Goal: Transaction & Acquisition: Purchase product/service

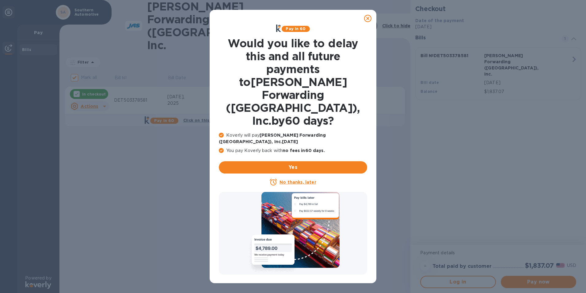
drag, startPoint x: 369, startPoint y: 17, endPoint x: 364, endPoint y: 21, distance: 6.3
click at [366, 17] on icon at bounding box center [367, 18] width 7 height 7
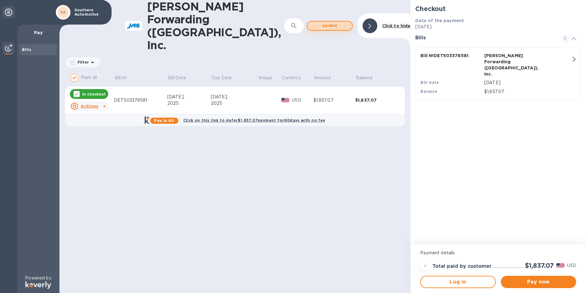
click at [327, 22] on span "Add bill" at bounding box center [329, 25] width 35 height 7
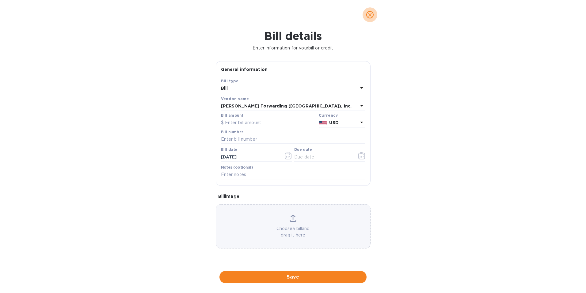
click at [370, 15] on icon "close" at bounding box center [370, 15] width 4 height 4
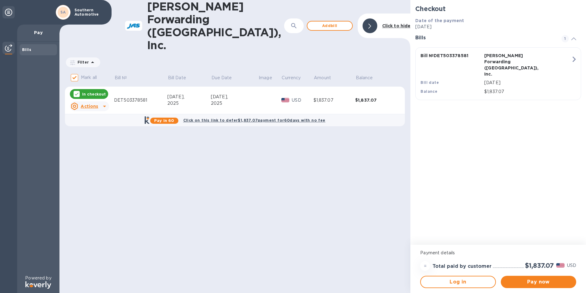
click at [77, 91] on icon at bounding box center [76, 93] width 5 height 5
checkbox input "false"
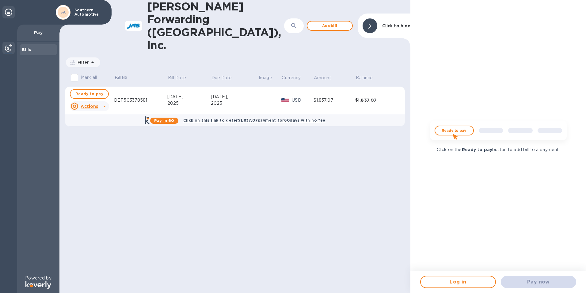
drag, startPoint x: 91, startPoint y: 68, endPoint x: 202, endPoint y: 77, distance: 111.3
click at [202, 100] on div "2025" at bounding box center [189, 103] width 44 height 6
click at [96, 104] on u "Actions" at bounding box center [89, 106] width 17 height 5
click at [101, 122] on b "Delete" at bounding box center [94, 119] width 15 height 5
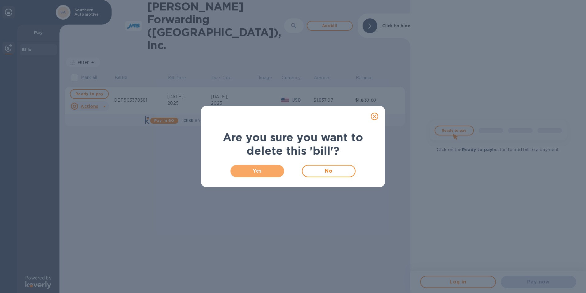
drag, startPoint x: 251, startPoint y: 165, endPoint x: 258, endPoint y: 163, distance: 7.1
click at [253, 165] on button "Yes" at bounding box center [258, 171] width 54 height 12
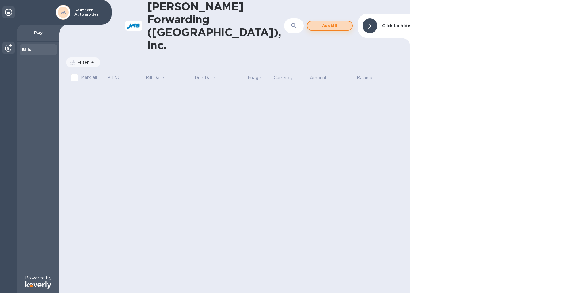
click at [335, 22] on span "Add bill" at bounding box center [329, 25] width 35 height 7
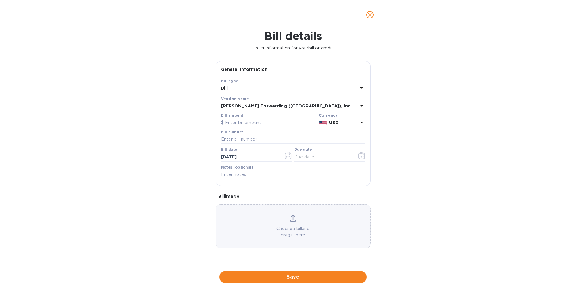
click at [228, 89] on div "Bill" at bounding box center [289, 88] width 137 height 9
click at [240, 102] on p "Bill" at bounding box center [291, 102] width 130 height 6
click at [226, 86] on b "Bill" at bounding box center [224, 88] width 7 height 5
click at [235, 104] on p "Bill" at bounding box center [291, 102] width 130 height 6
click at [229, 123] on input "text" at bounding box center [268, 122] width 95 height 9
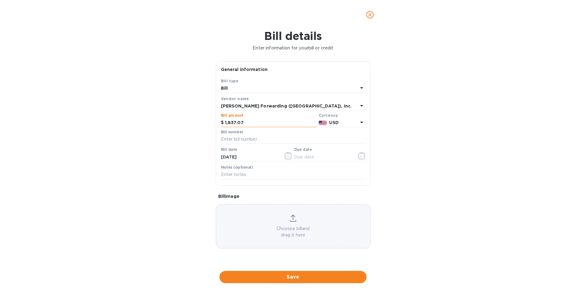
type input "1,837.07"
type input "DET503378581"
drag, startPoint x: 233, startPoint y: 157, endPoint x: 207, endPoint y: 156, distance: 26.1
click at [207, 156] on div "Bill details Enter information for your bill or credit General information Save…" at bounding box center [293, 160] width 586 height 263
type input "[DATE]"
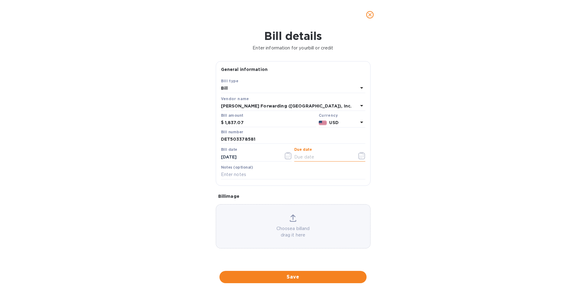
click at [306, 158] on input "text" at bounding box center [323, 156] width 58 height 9
type input "[DATE]"
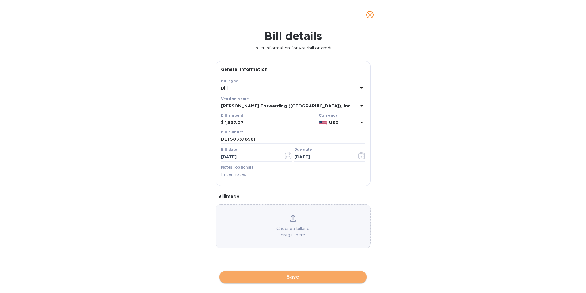
click at [299, 278] on span "Save" at bounding box center [292, 276] width 137 height 7
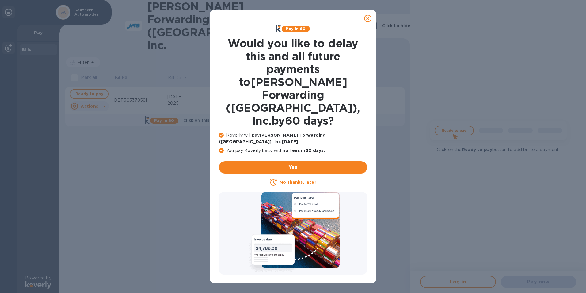
click at [303, 179] on u "No thanks, later" at bounding box center [298, 181] width 36 height 5
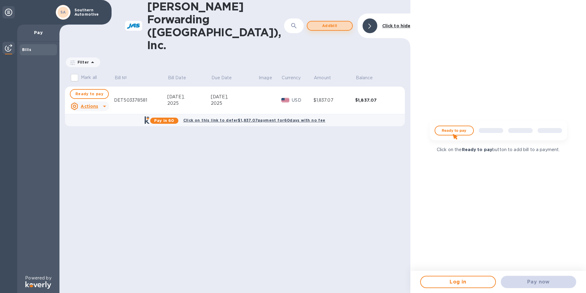
click at [336, 22] on span "Add bill" at bounding box center [329, 25] width 35 height 7
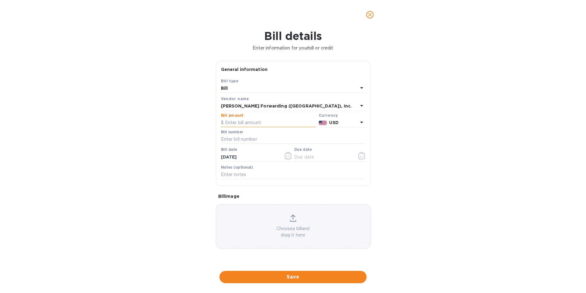
click at [234, 122] on input "text" at bounding box center [268, 122] width 95 height 9
type input "3,153.42"
click at [239, 138] on input "text" at bounding box center [293, 139] width 144 height 9
type input "det503378510"
type input "1_/__/____"
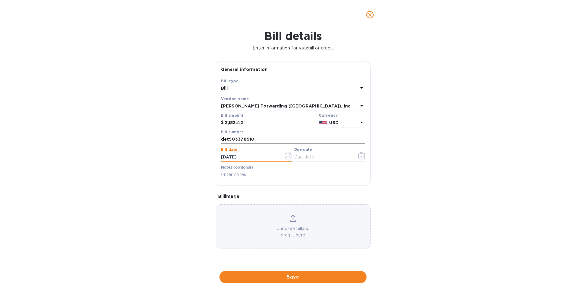
type input "[DATE]"
drag, startPoint x: 228, startPoint y: 137, endPoint x: 211, endPoint y: 140, distance: 17.0
click at [211, 140] on div "Bill details Enter information for your bill or credit General information Save…" at bounding box center [293, 160] width 586 height 263
type input "DET503378510"
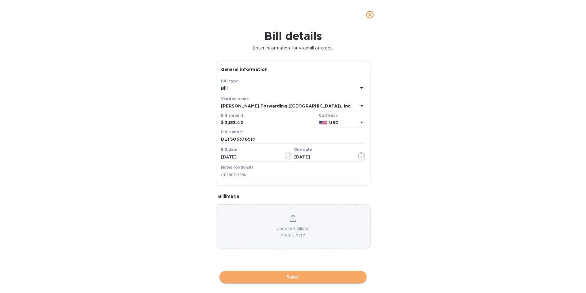
click at [302, 274] on span "Save" at bounding box center [292, 276] width 137 height 7
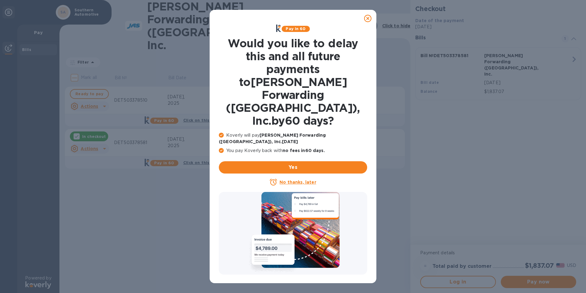
click at [304, 179] on u "No thanks, later" at bounding box center [298, 181] width 36 height 5
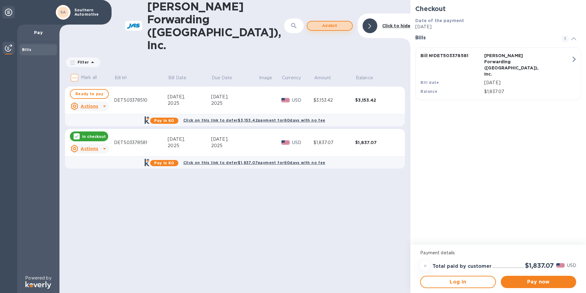
click at [332, 22] on span "Add bill" at bounding box center [329, 25] width 35 height 7
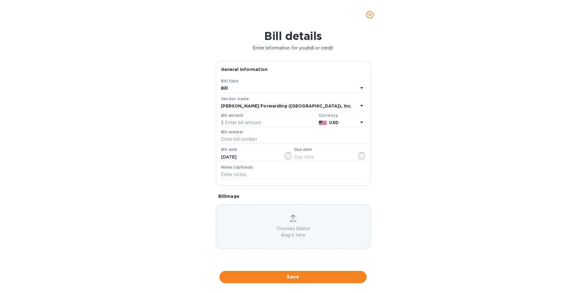
click at [241, 88] on div "Bill" at bounding box center [289, 88] width 137 height 9
click at [234, 99] on div "Bill" at bounding box center [291, 102] width 135 height 11
click at [239, 123] on input "text" at bounding box center [268, 122] width 95 height 9
type input "4,554.76"
type input "DET503380958"
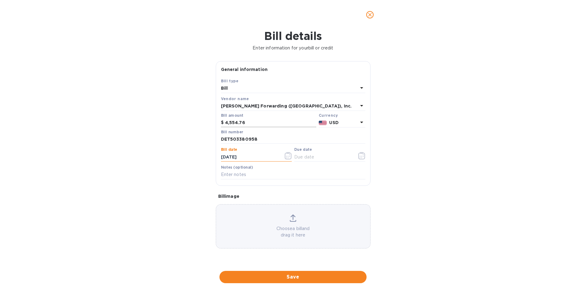
type input "[DATE]"
click at [294, 276] on span "Save" at bounding box center [292, 276] width 137 height 7
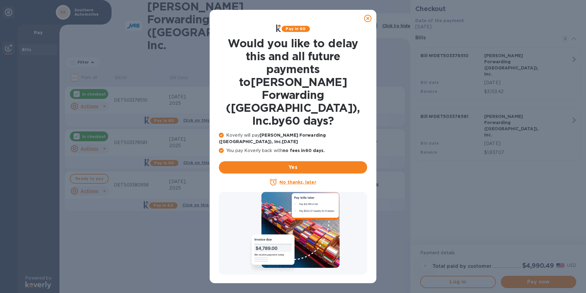
click at [294, 179] on u "No thanks, later" at bounding box center [298, 181] width 36 height 5
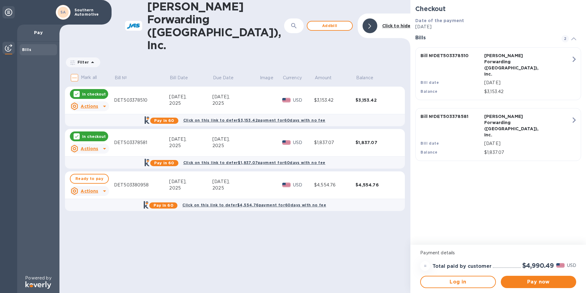
click at [89, 91] on p "In checkout" at bounding box center [94, 93] width 24 height 5
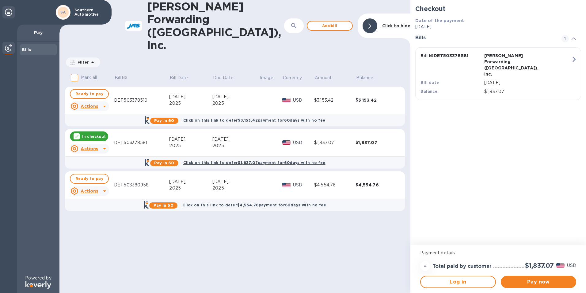
click at [97, 134] on p "In checkout" at bounding box center [94, 136] width 24 height 5
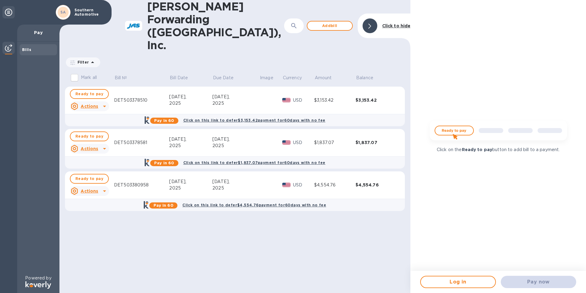
click at [511, 280] on div "Pay now" at bounding box center [539, 281] width 80 height 17
click at [530, 284] on div "Pay now" at bounding box center [539, 281] width 80 height 17
click at [363, 260] on div "[PERSON_NAME] Forwarding ([GEOGRAPHIC_DATA]), Inc. ​ Add [PERSON_NAME] to hide …" at bounding box center [234, 146] width 351 height 293
click at [81, 175] on span "Ready to pay" at bounding box center [89, 178] width 28 height 7
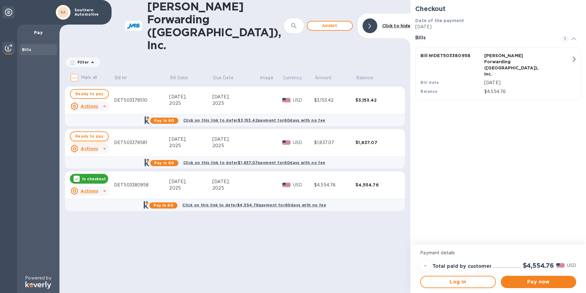
click at [86, 132] on span "Ready to pay" at bounding box center [89, 135] width 28 height 7
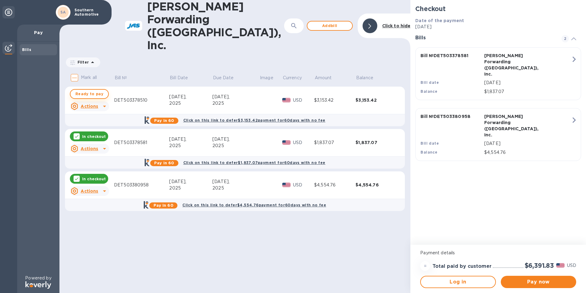
click at [93, 90] on span "Ready to pay" at bounding box center [89, 93] width 28 height 7
checkbox input "true"
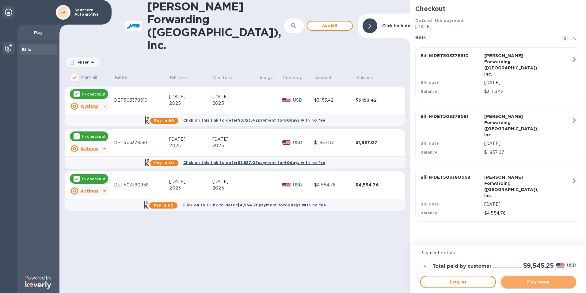
click at [539, 282] on span "Pay now" at bounding box center [539, 281] width 66 height 7
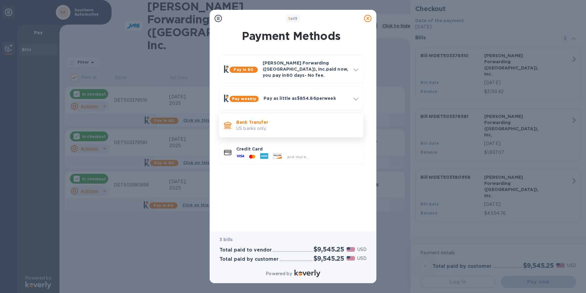
click at [255, 125] on p "US banks only." at bounding box center [297, 128] width 122 height 6
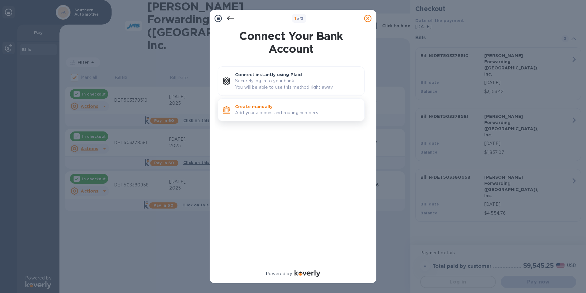
click at [269, 112] on p "Add your account and routing numbers." at bounding box center [297, 112] width 124 height 6
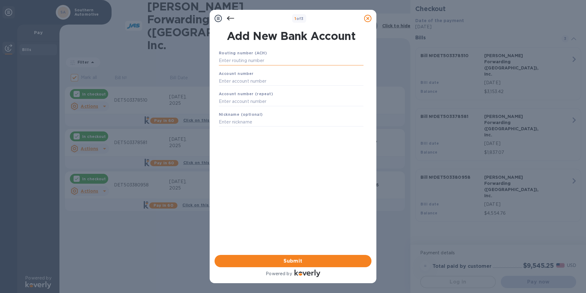
click at [238, 59] on input "text" at bounding box center [291, 60] width 145 height 9
type input "072402652"
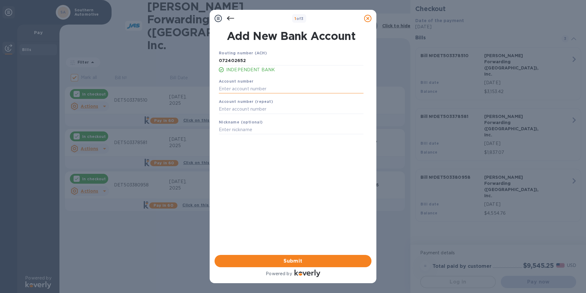
click at [226, 89] on input "text" at bounding box center [291, 88] width 145 height 9
type input "001368000"
click at [222, 110] on input "text" at bounding box center [291, 109] width 145 height 9
type input "001368000"
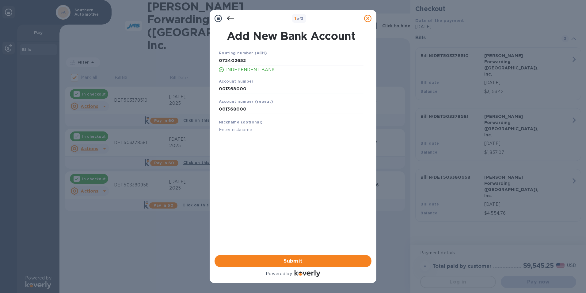
click at [224, 128] on input "text" at bounding box center [291, 129] width 145 height 9
type input "SAW General-Independent"
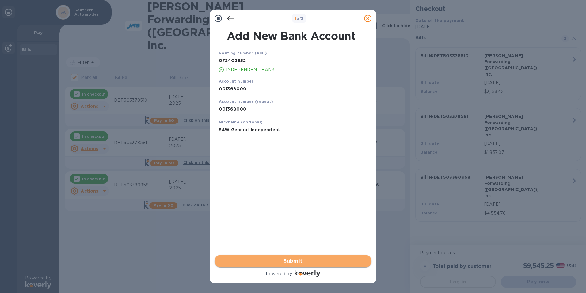
click at [303, 262] on span "Submit" at bounding box center [293, 260] width 147 height 7
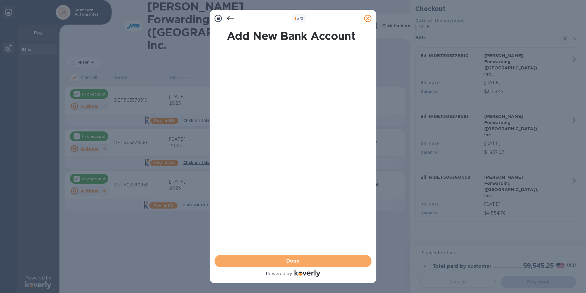
click at [303, 262] on span "Done" at bounding box center [293, 260] width 147 height 7
